Goal: Information Seeking & Learning: Learn about a topic

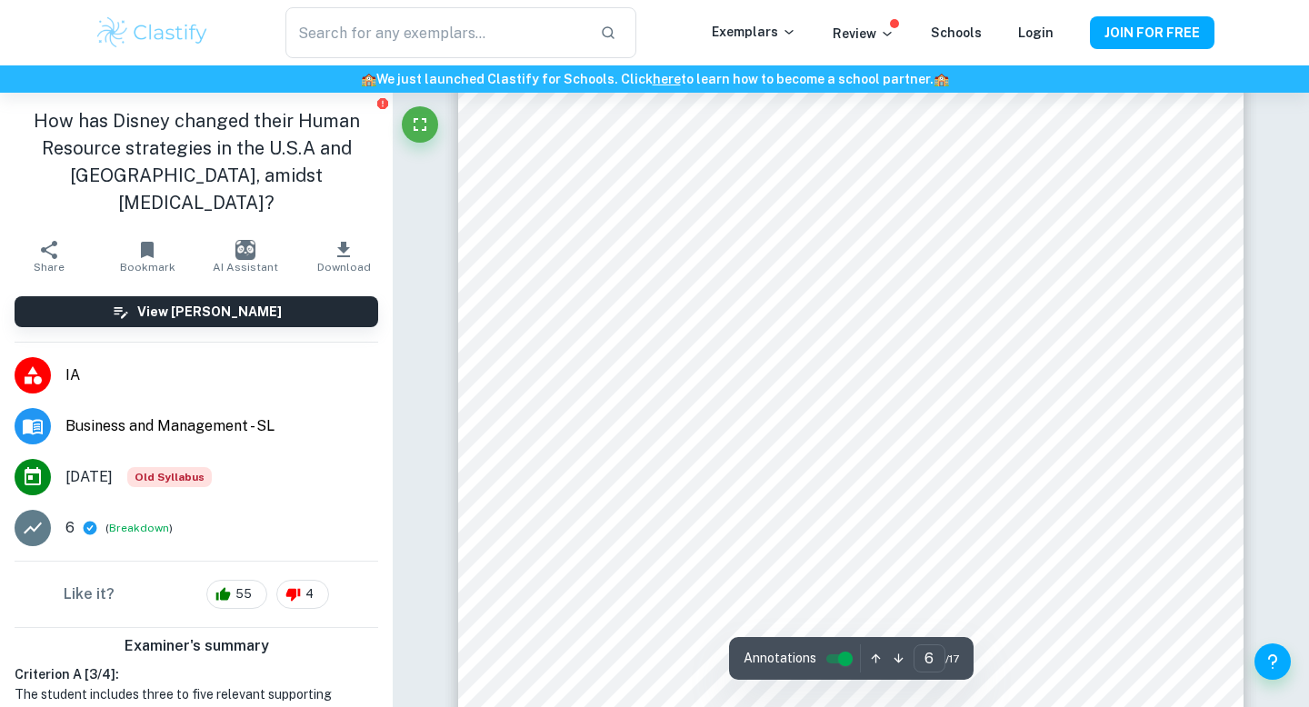
scroll to position [6334, 0]
type input "6"
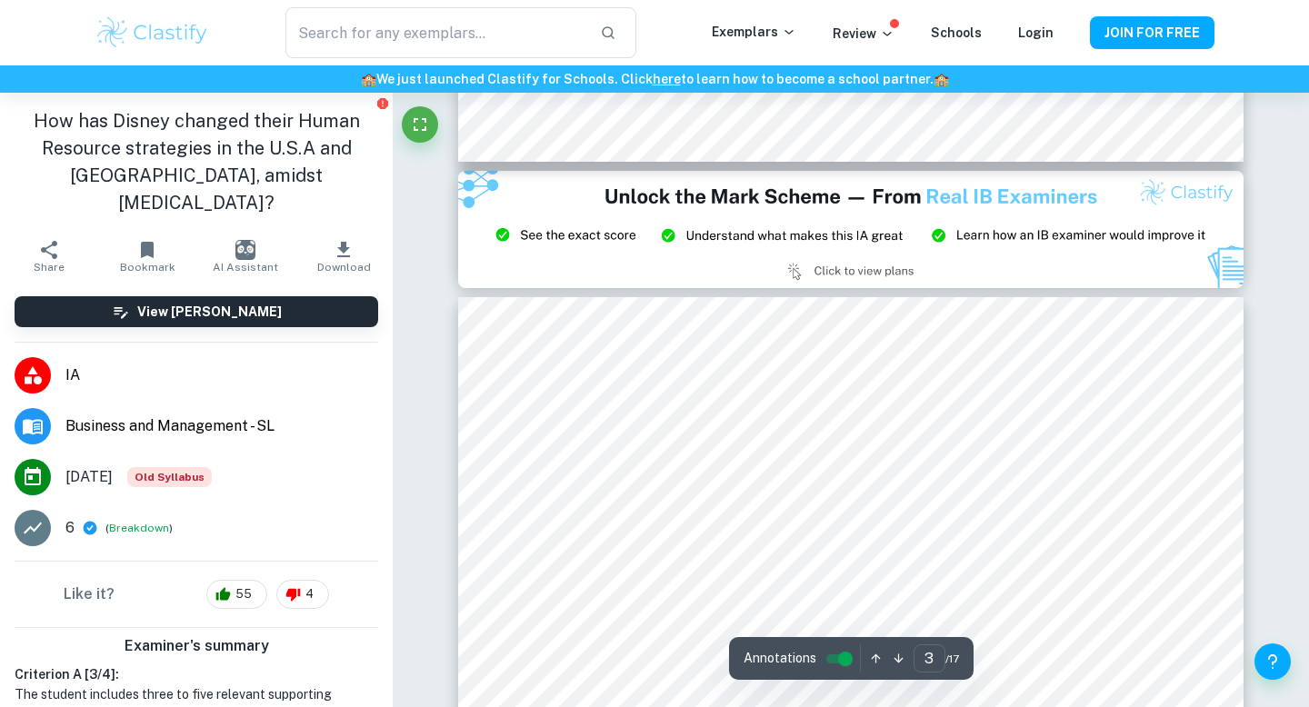
scroll to position [2226, 0]
